Goal: Understand process/instructions: Learn how to perform a task or action

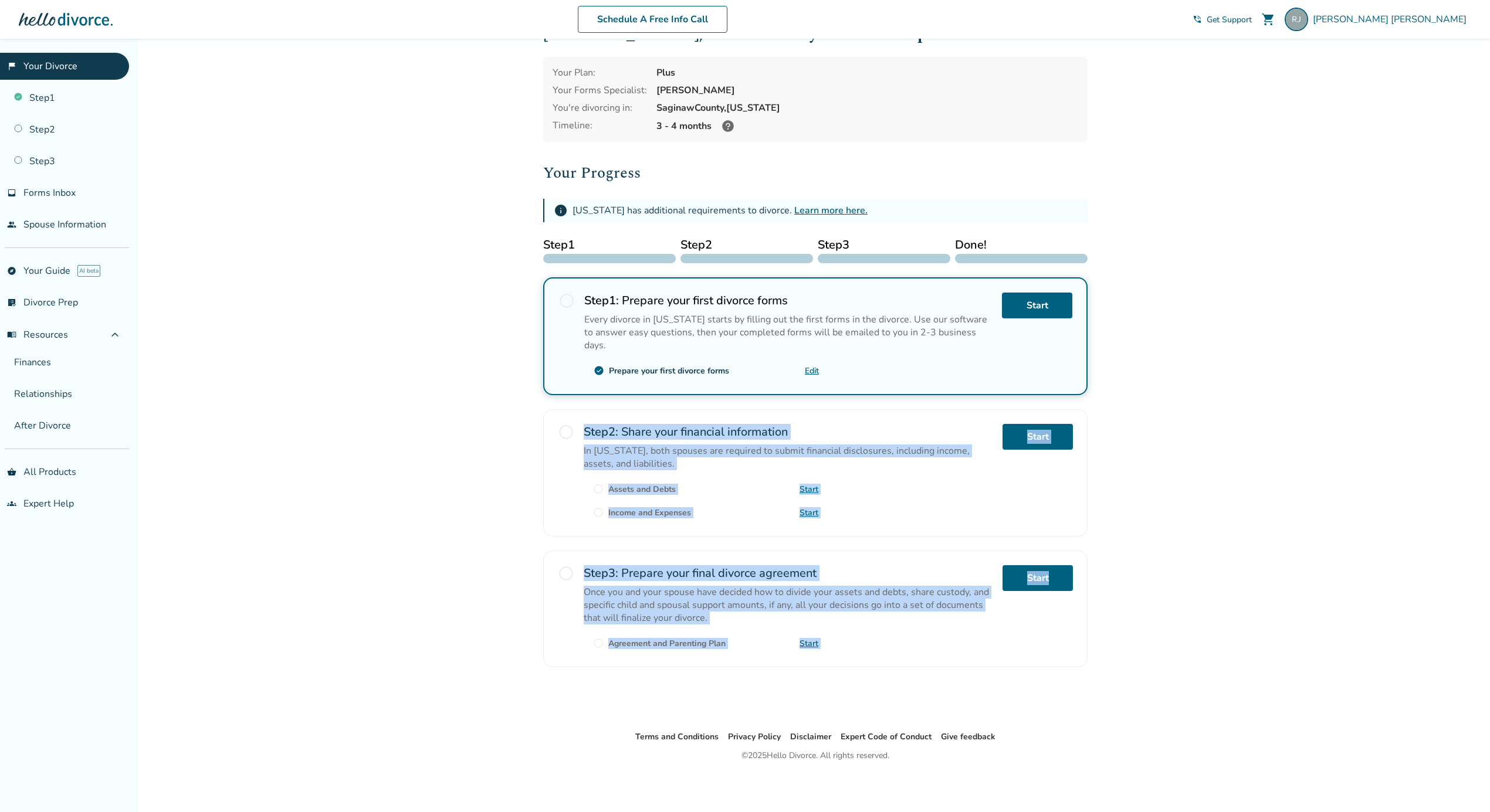
drag, startPoint x: 321, startPoint y: 552, endPoint x: 370, endPoint y: 843, distance: 295.1
click at [370, 812] on html "Schedule A Free Info Call [PERSON_NAME] shopping_cart phone_in_talk Get Support…" at bounding box center [745, 387] width 1490 height 851
click at [40, 125] on link "Step 2" at bounding box center [65, 129] width 129 height 27
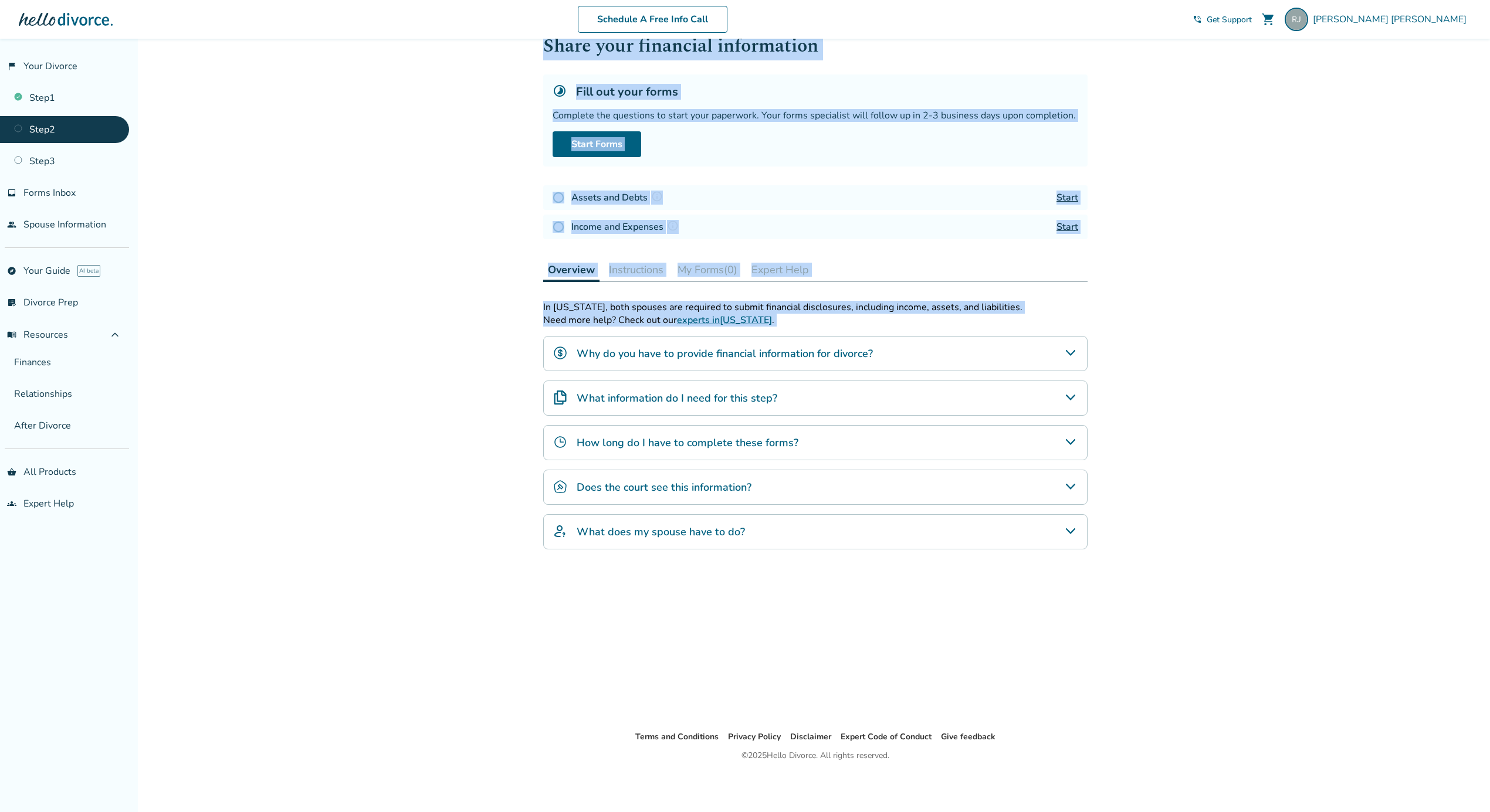
click at [1125, 552] on div "Added to cart Step 0 2 Share your financial information Fill out your forms Com…" at bounding box center [745, 406] width 1490 height 812
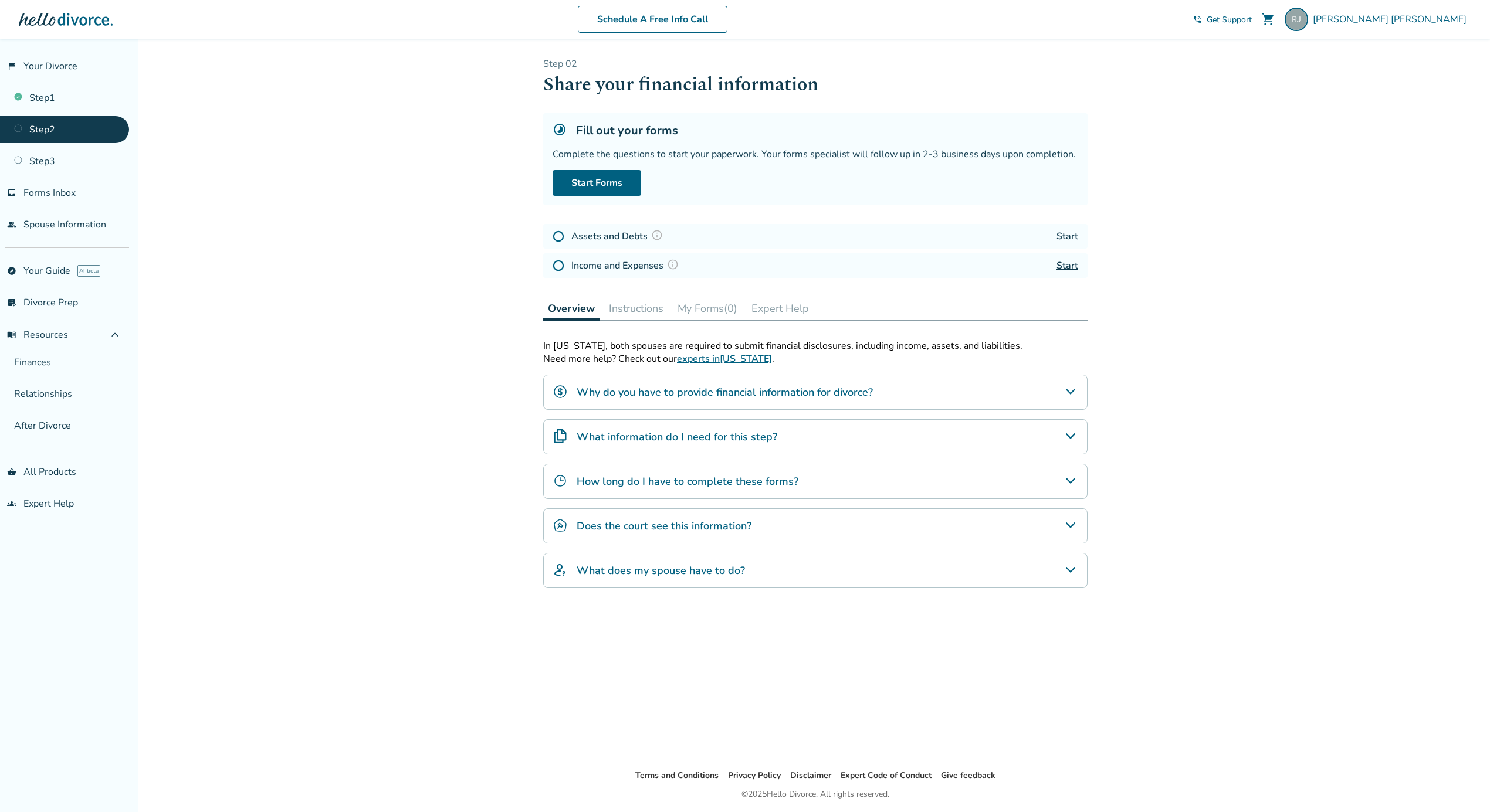
click at [1059, 429] on div "What information do I need for this step?" at bounding box center [815, 437] width 544 height 35
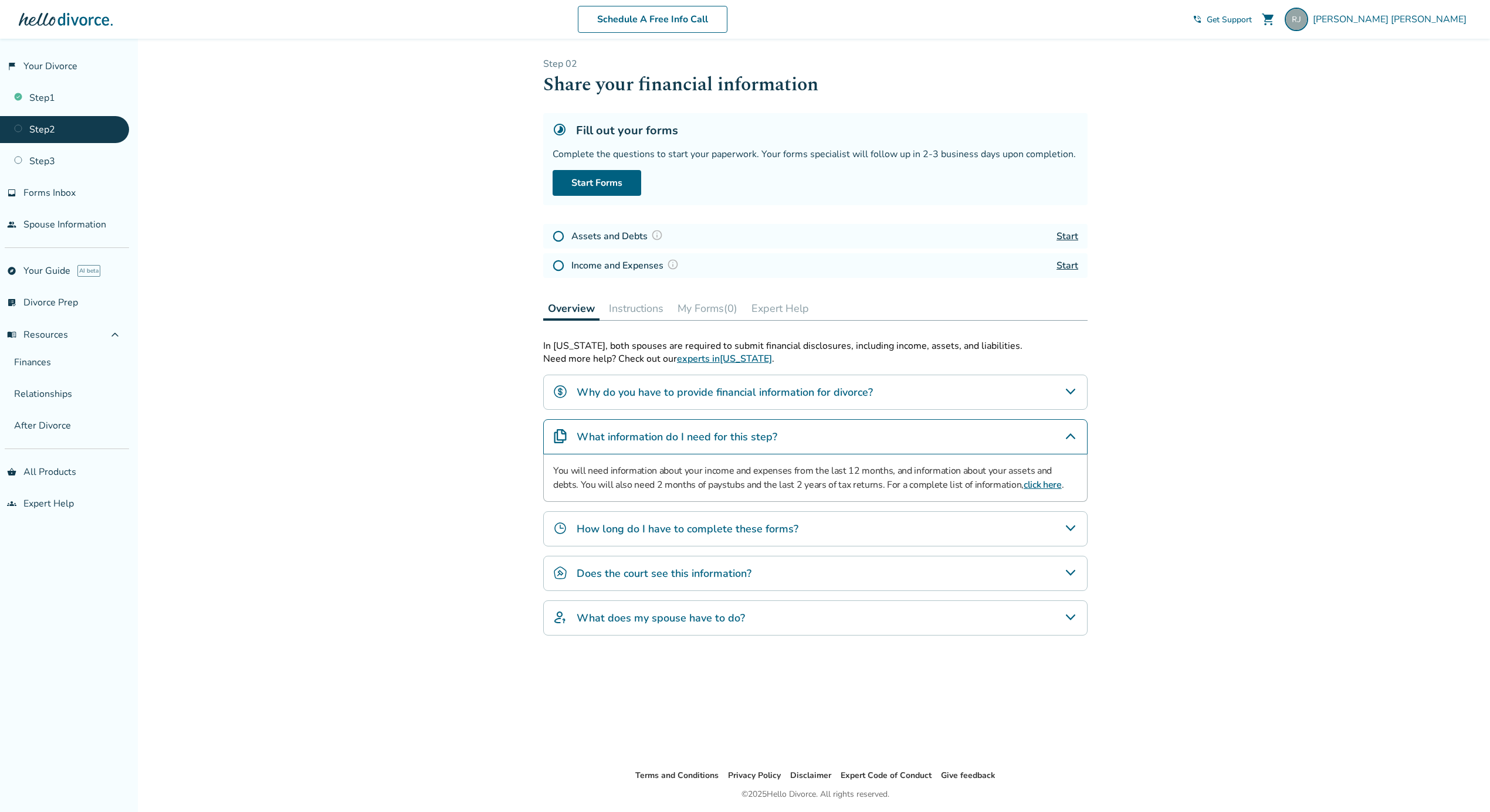
click at [1070, 383] on div "Why do you have to provide financial information for divorce?" at bounding box center [815, 393] width 544 height 35
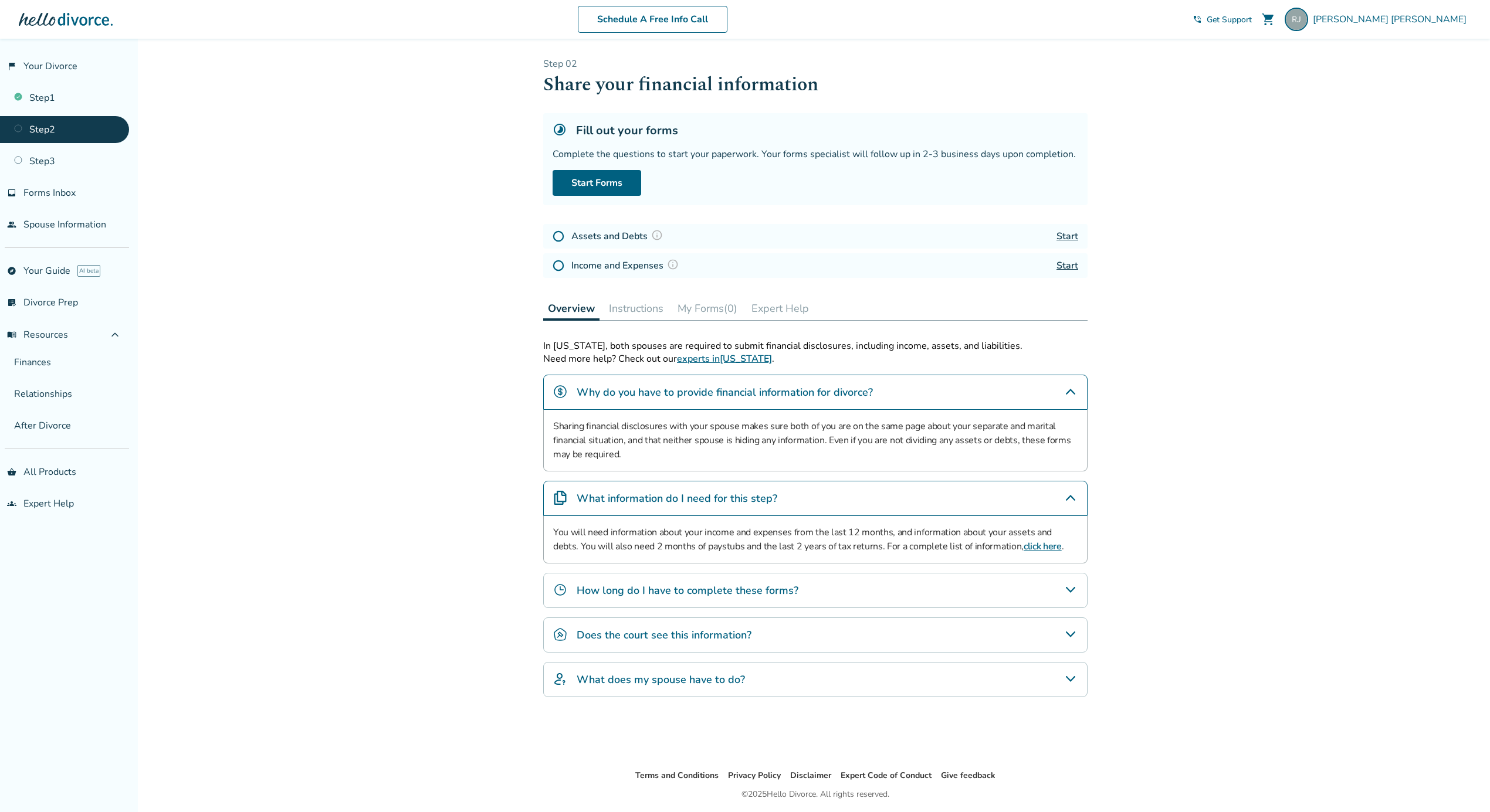
click at [1069, 385] on icon "Why do you have to provide financial information for divorce?" at bounding box center [1070, 392] width 14 height 14
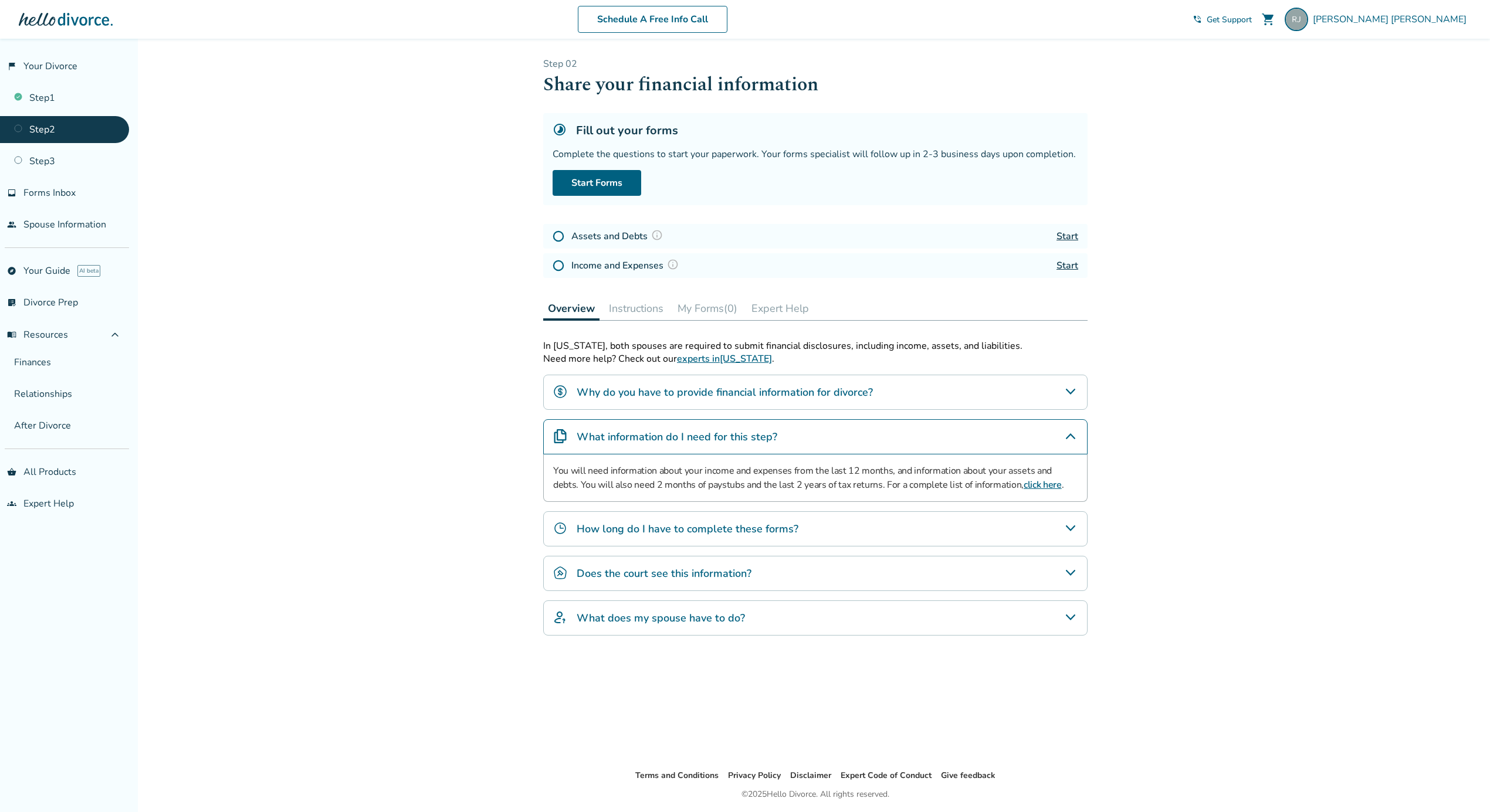
click at [1070, 522] on icon "How long do I have to complete these forms?" at bounding box center [1070, 529] width 14 height 14
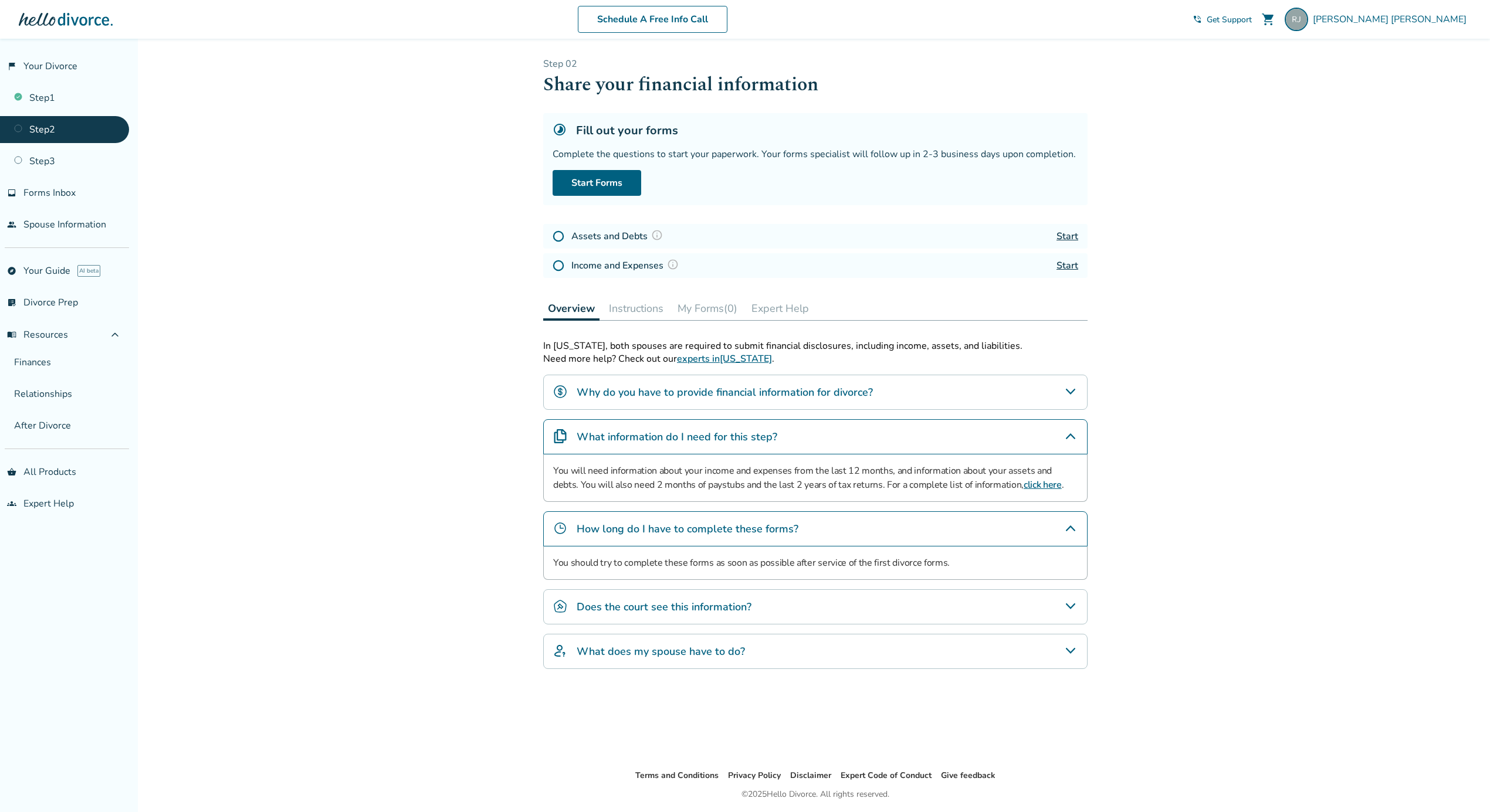
click at [1070, 519] on div "How long do I have to complete these forms?" at bounding box center [815, 529] width 544 height 35
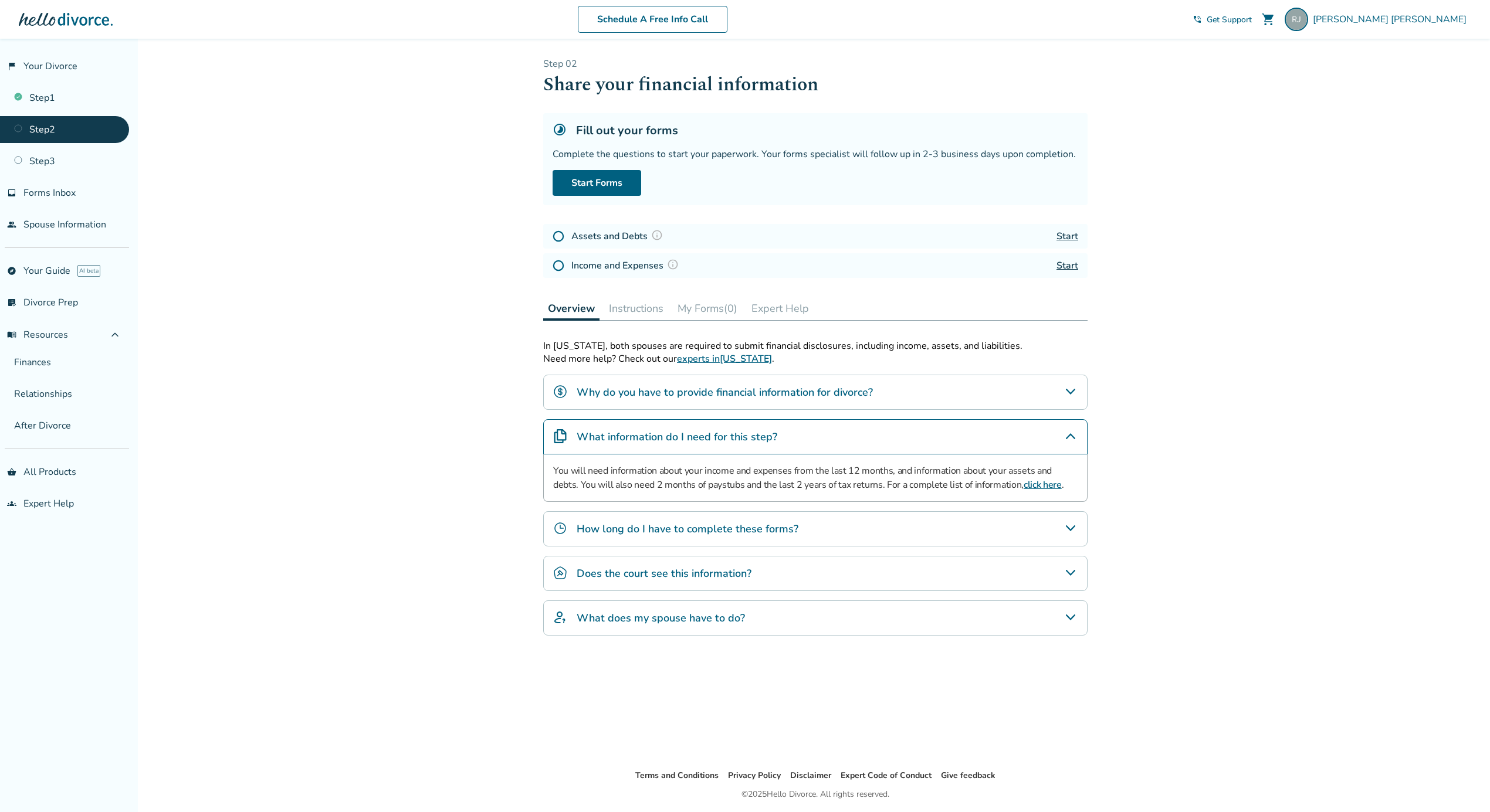
click at [1068, 570] on icon "Does the court see this information?" at bounding box center [1070, 573] width 14 height 14
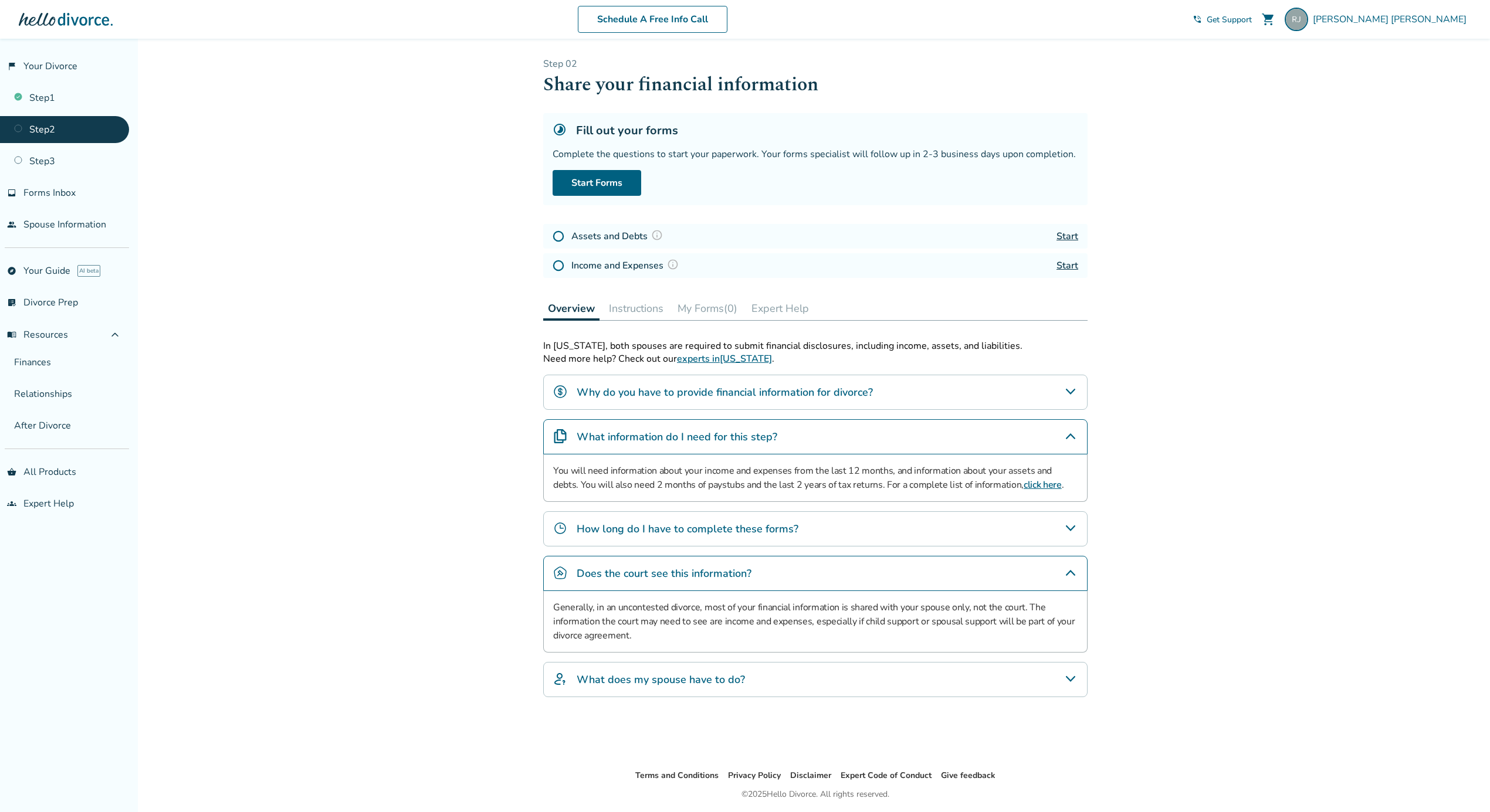
click at [1068, 570] on icon "Does the court see this information?" at bounding box center [1070, 573] width 14 height 14
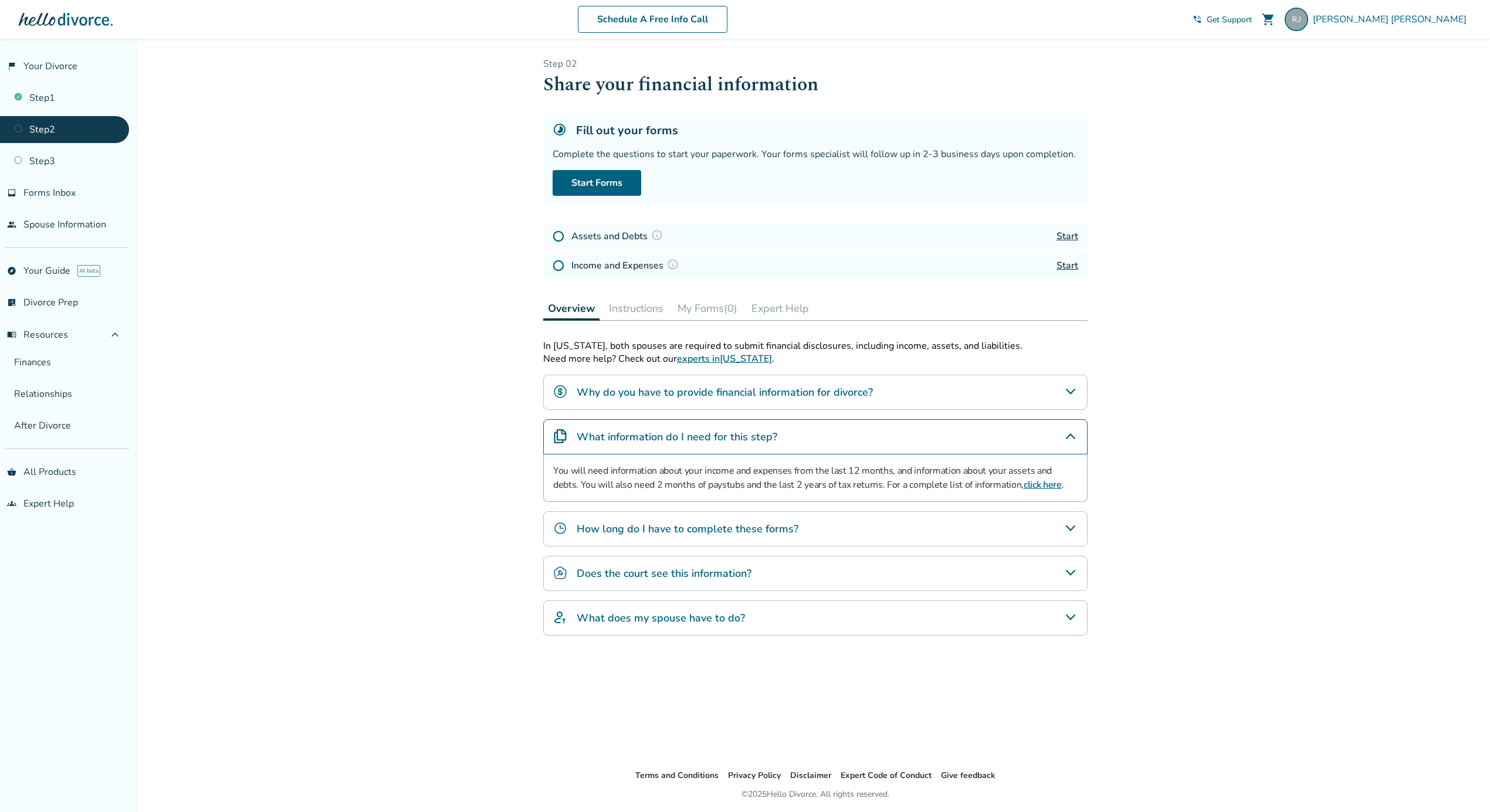
click at [1073, 611] on icon "What does my spouse have to do?" at bounding box center [1070, 618] width 14 height 14
click at [369, 550] on div "Added to cart Step 0 2 Share your financial information Fill out your forms Com…" at bounding box center [745, 444] width 1490 height 812
click at [619, 179] on link "Start Forms" at bounding box center [596, 183] width 88 height 26
